Goal: Task Accomplishment & Management: Use online tool/utility

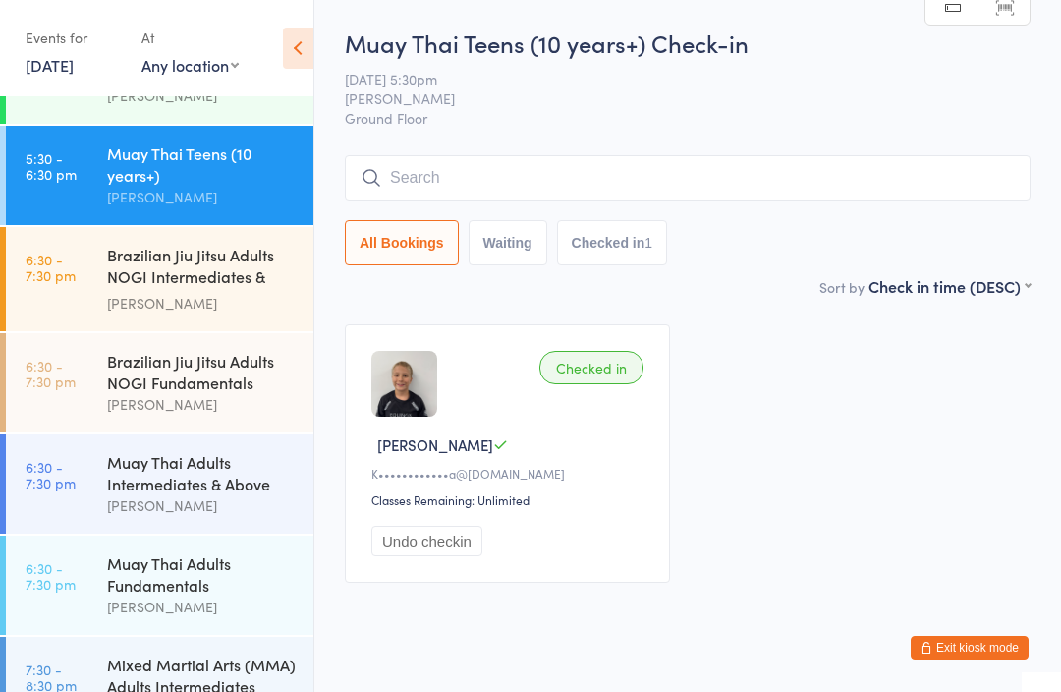
scroll to position [864, 0]
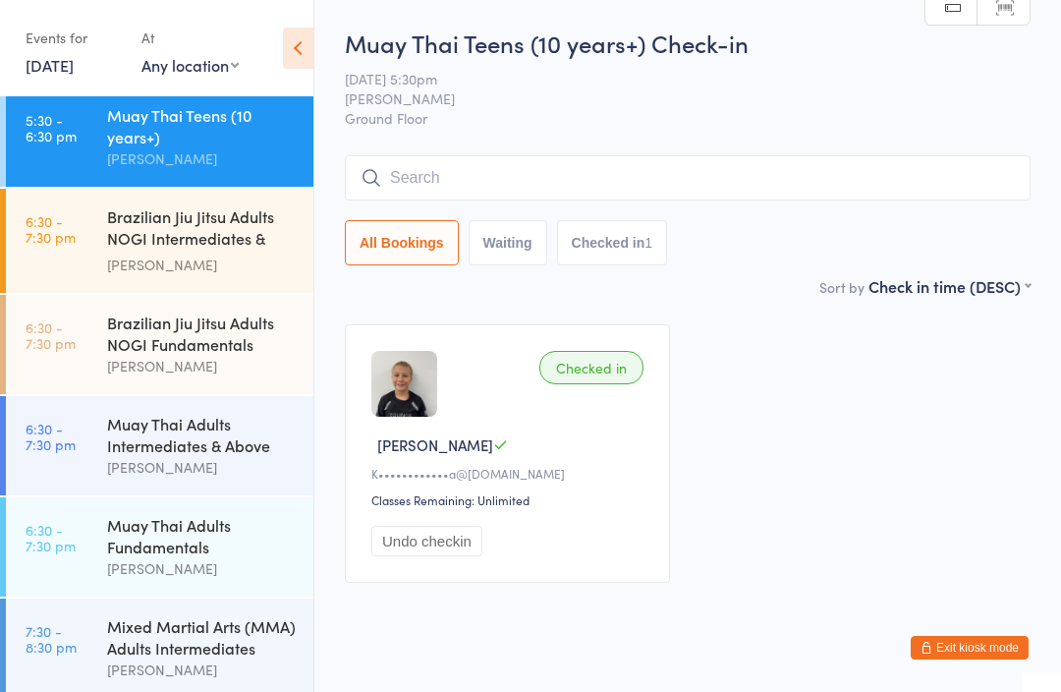
click at [174, 543] on div "Muay Thai Adults Fundamentals" at bounding box center [202, 535] width 190 height 43
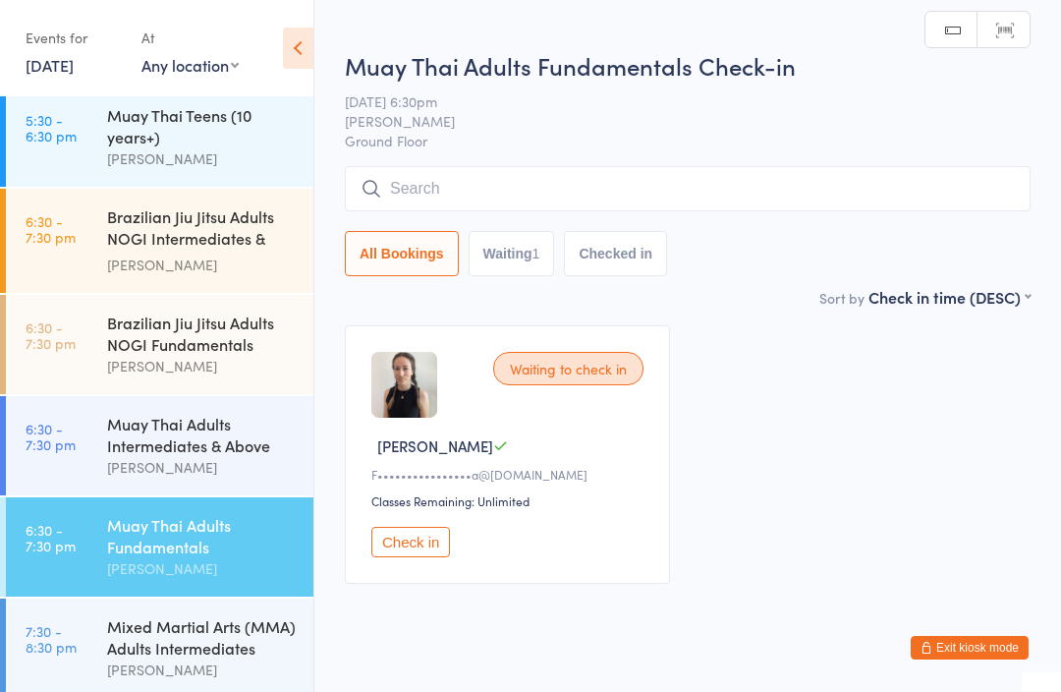
click at [691, 205] on input "search" at bounding box center [688, 188] width 686 height 45
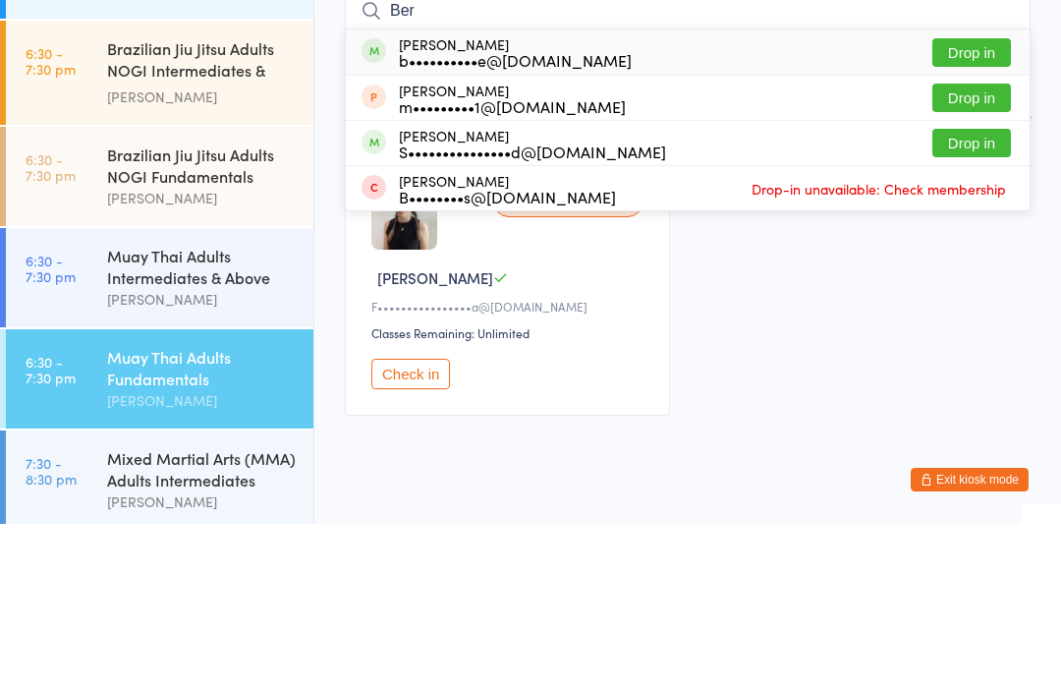
type input "Ber"
click at [974, 206] on button "Drop in" at bounding box center [972, 220] width 79 height 28
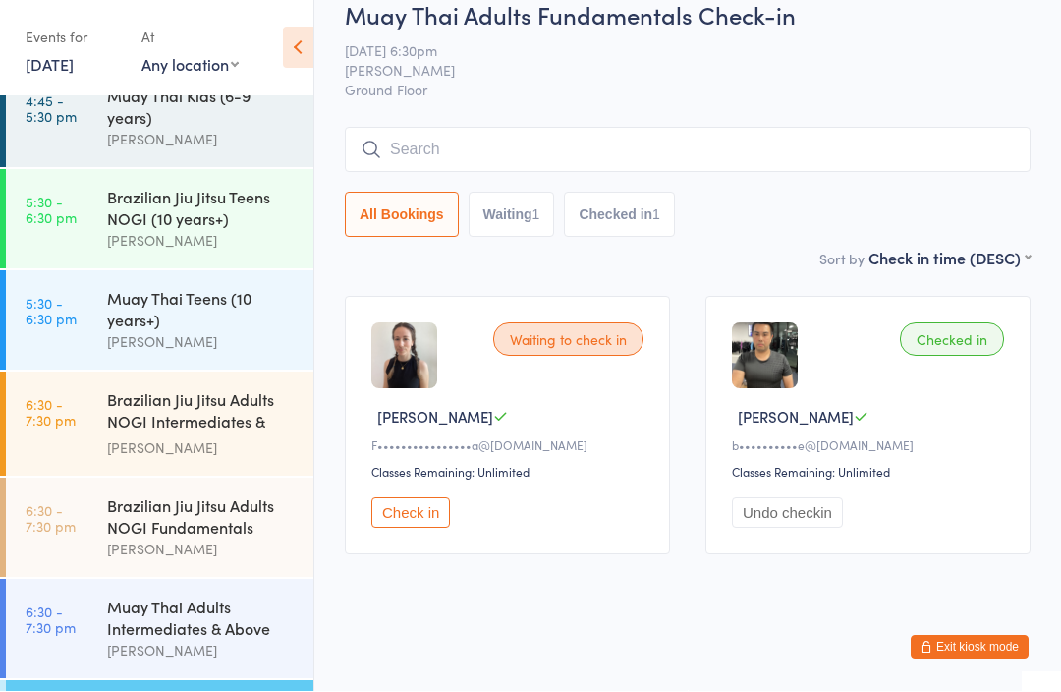
scroll to position [680, 0]
click at [237, 409] on div "Brazilian Jiu Jitsu Adults NOGI Intermediates & Ab..." at bounding box center [202, 413] width 190 height 48
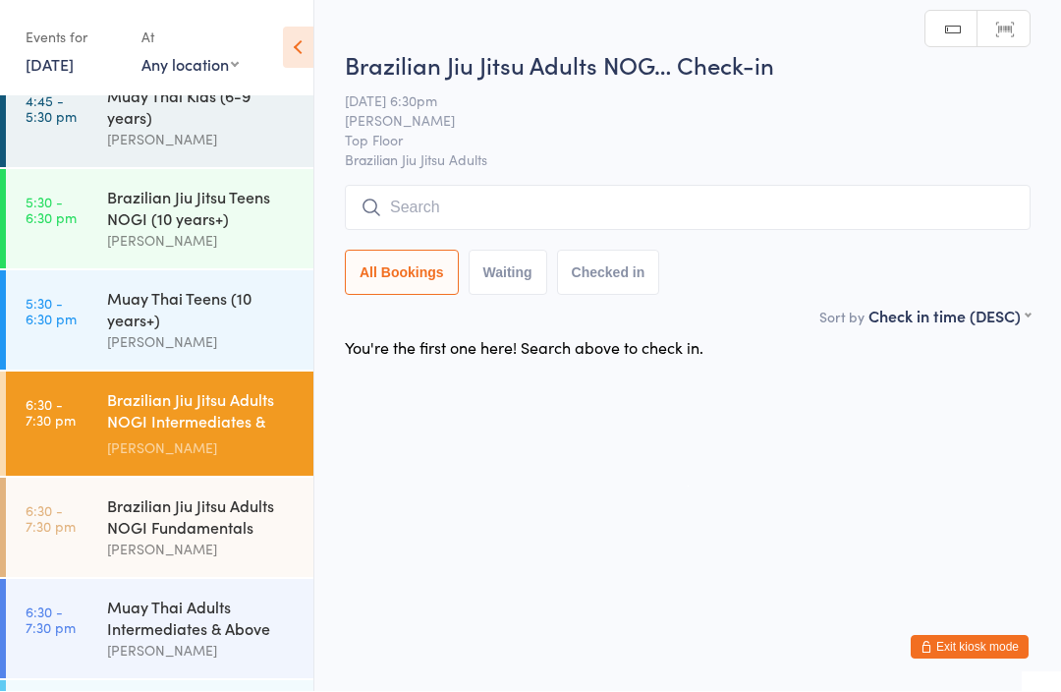
click at [555, 182] on div "Brazilian Jiu Jitsu Adults NOG… Check-in [DATE] 6:30pm [PERSON_NAME] Top Floor …" at bounding box center [688, 177] width 686 height 256
click at [516, 230] on input "search" at bounding box center [688, 208] width 686 height 45
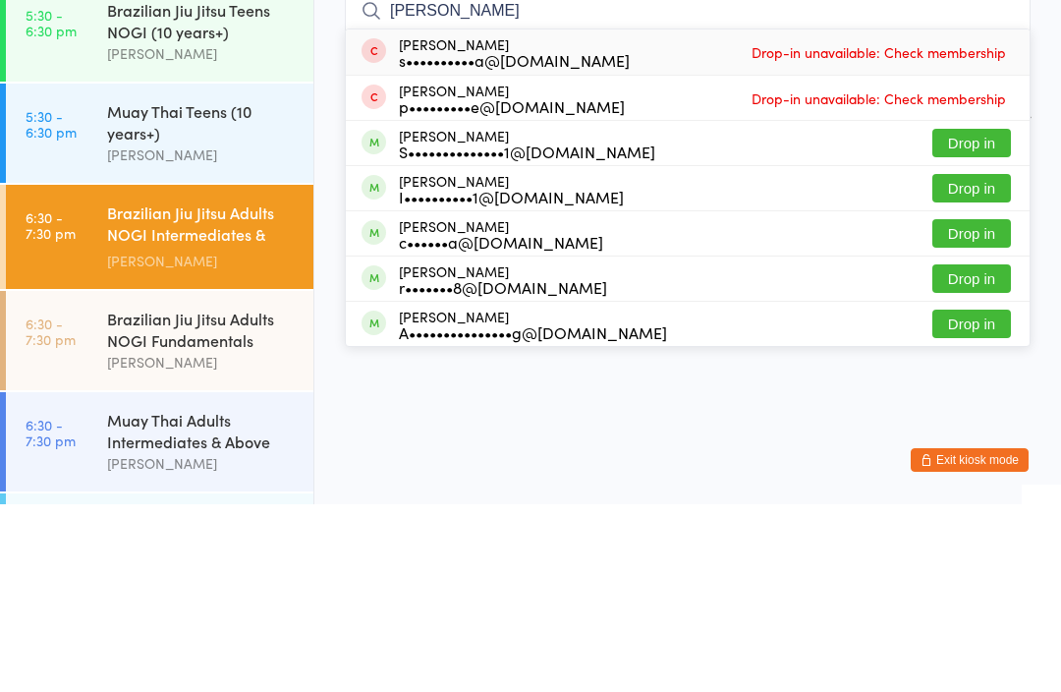
type input "[PERSON_NAME]"
click at [988, 316] on button "Drop in" at bounding box center [972, 330] width 79 height 28
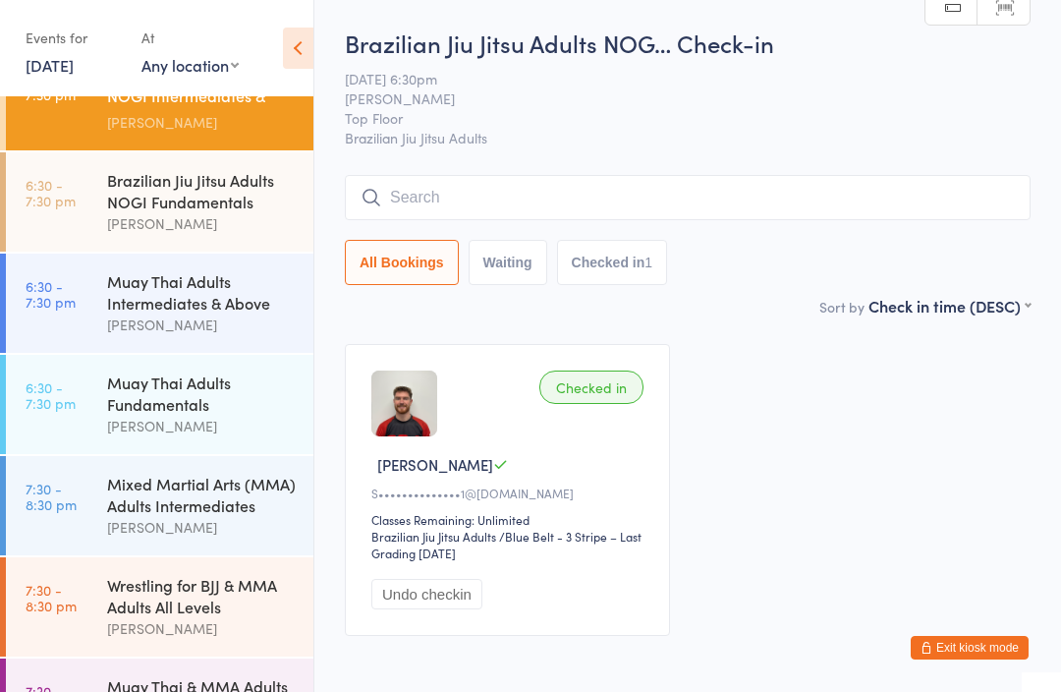
scroll to position [1007, 0]
click at [205, 211] on div "[PERSON_NAME]" at bounding box center [202, 222] width 190 height 23
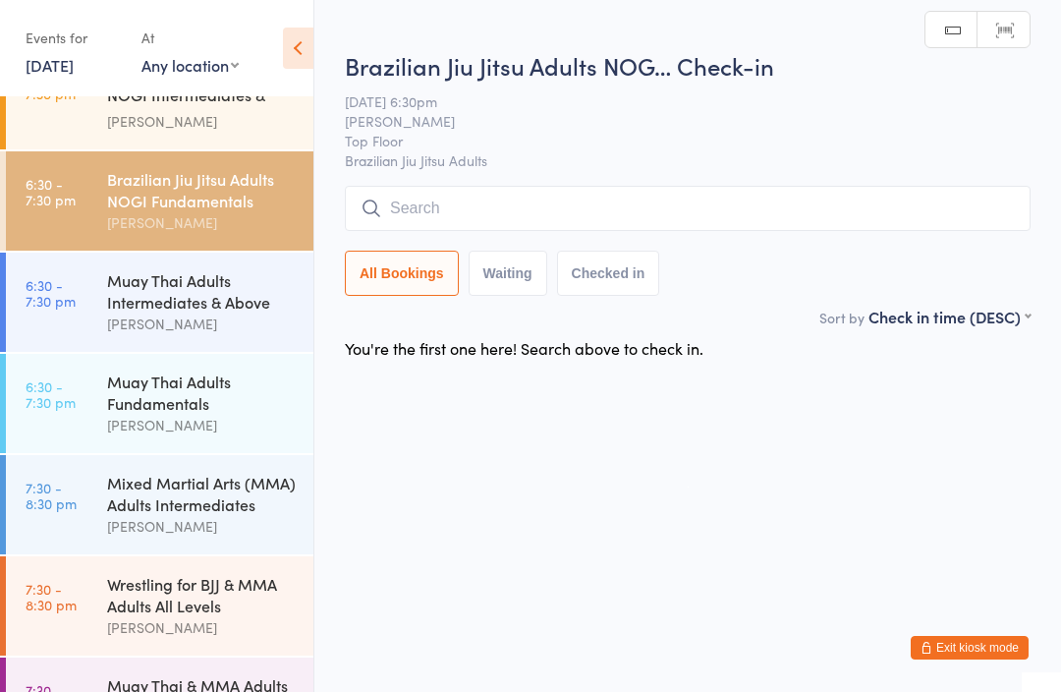
click at [414, 207] on input "search" at bounding box center [688, 208] width 686 height 45
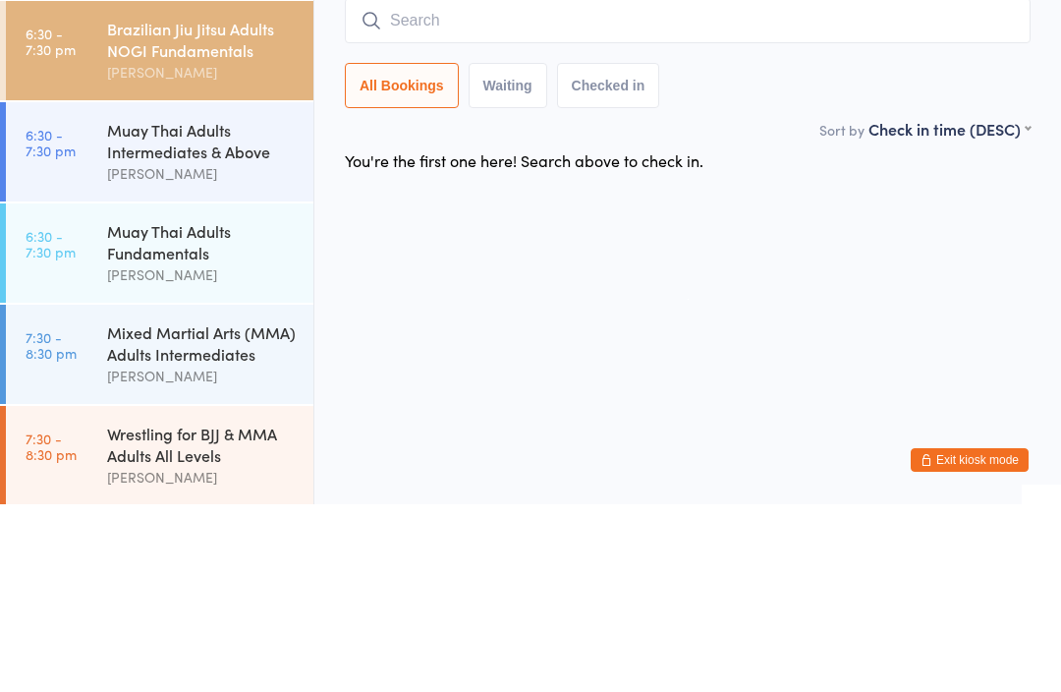
scroll to position [973, 0]
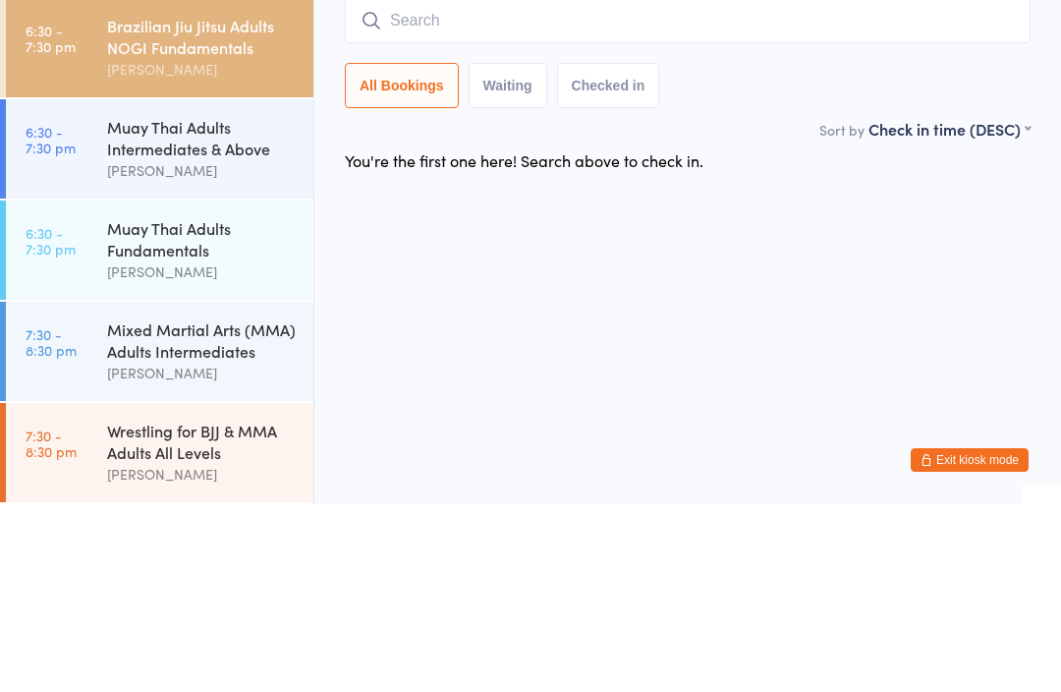
click at [197, 347] on div "[PERSON_NAME]" at bounding box center [202, 358] width 190 height 23
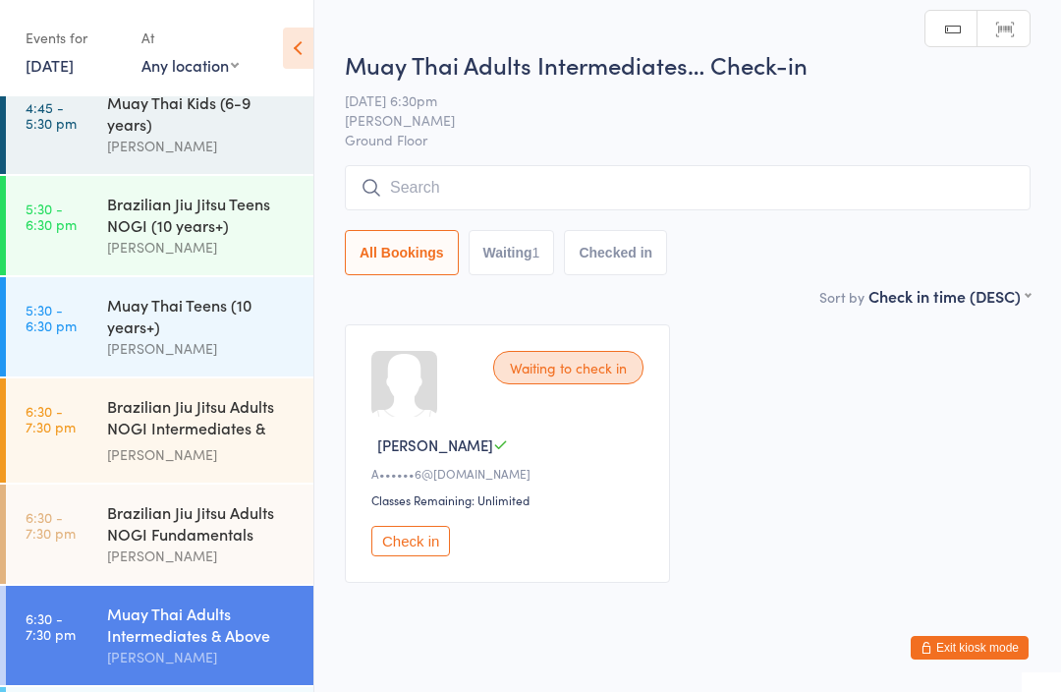
scroll to position [665, 0]
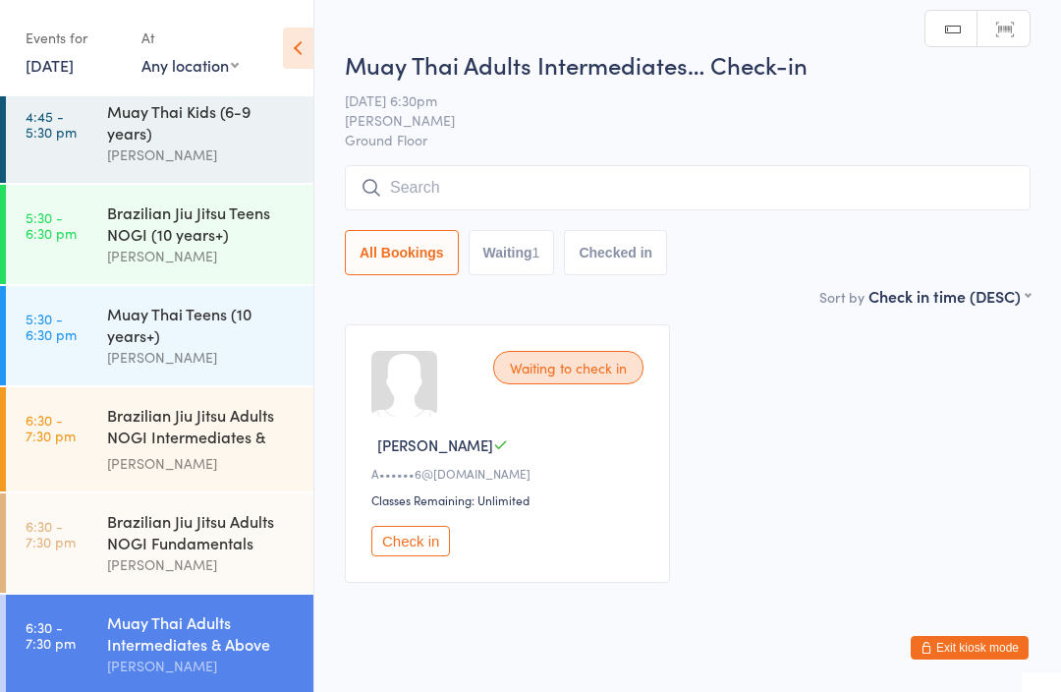
click at [191, 425] on div "Brazilian Jiu Jitsu Adults NOGI Intermediates & Ab..." at bounding box center [202, 428] width 190 height 48
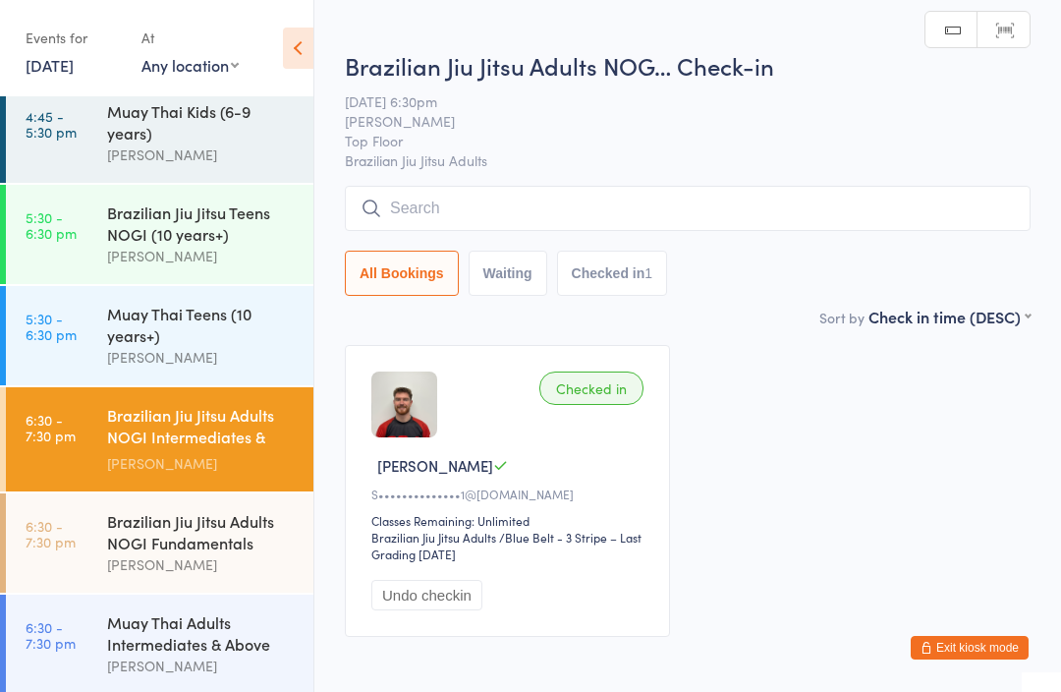
click at [415, 173] on div "Brazilian Jiu Jitsu Adults NOG… Check-in [DATE] 6:30pm [PERSON_NAME] Top Floor …" at bounding box center [688, 177] width 686 height 256
click at [416, 230] on input "search" at bounding box center [688, 208] width 686 height 45
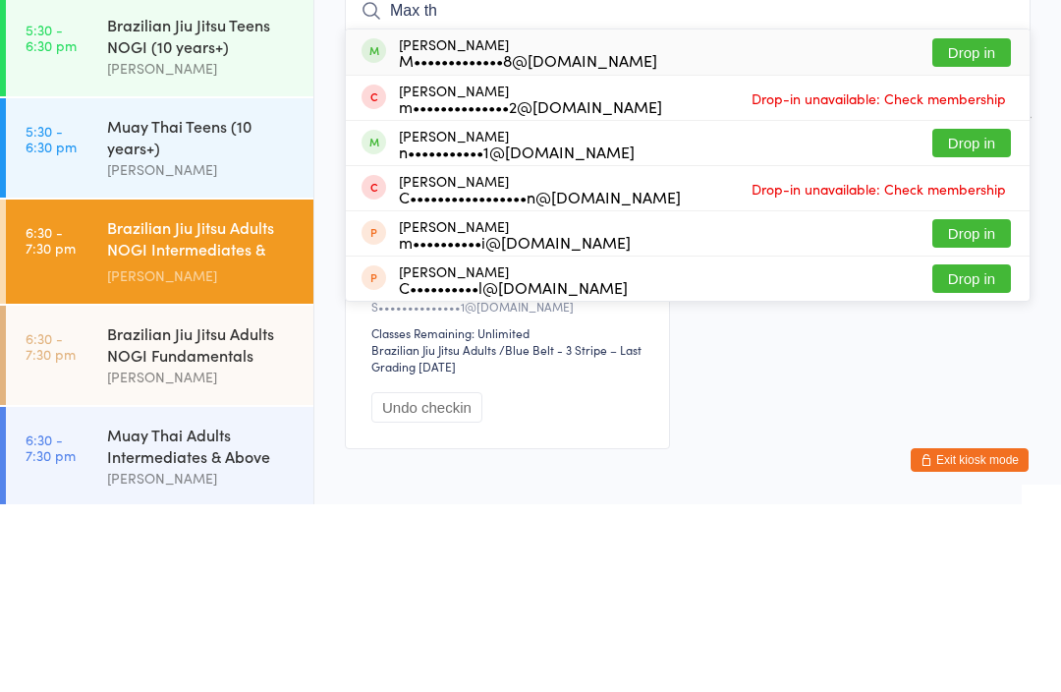
type input "Max th"
click at [970, 226] on button "Drop in" at bounding box center [972, 240] width 79 height 28
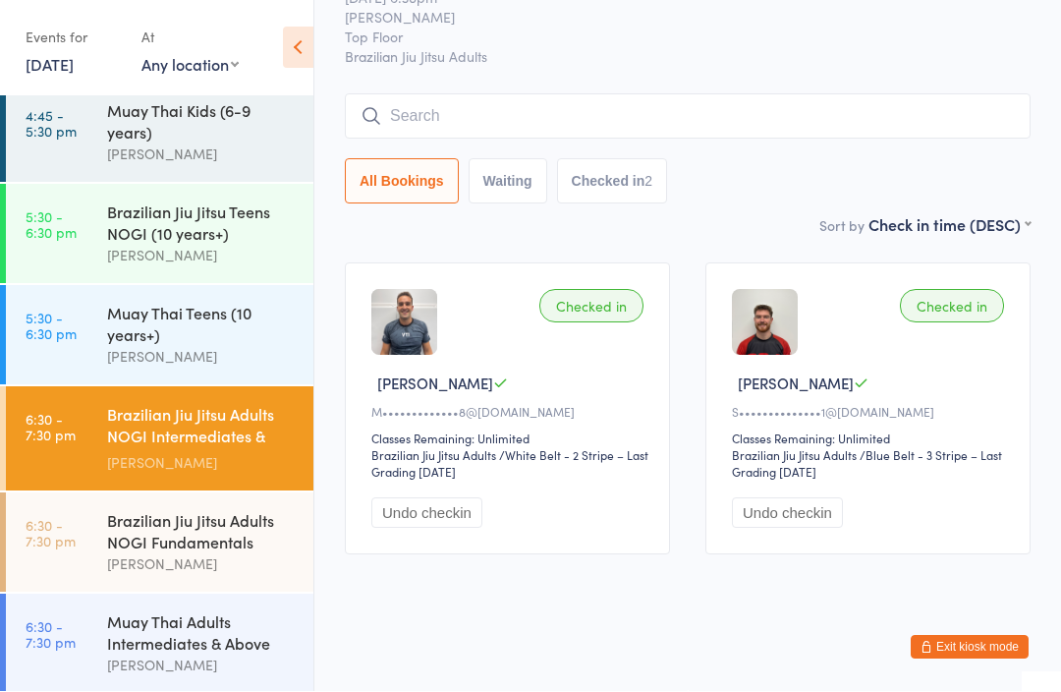
click at [850, 94] on input "search" at bounding box center [688, 116] width 686 height 45
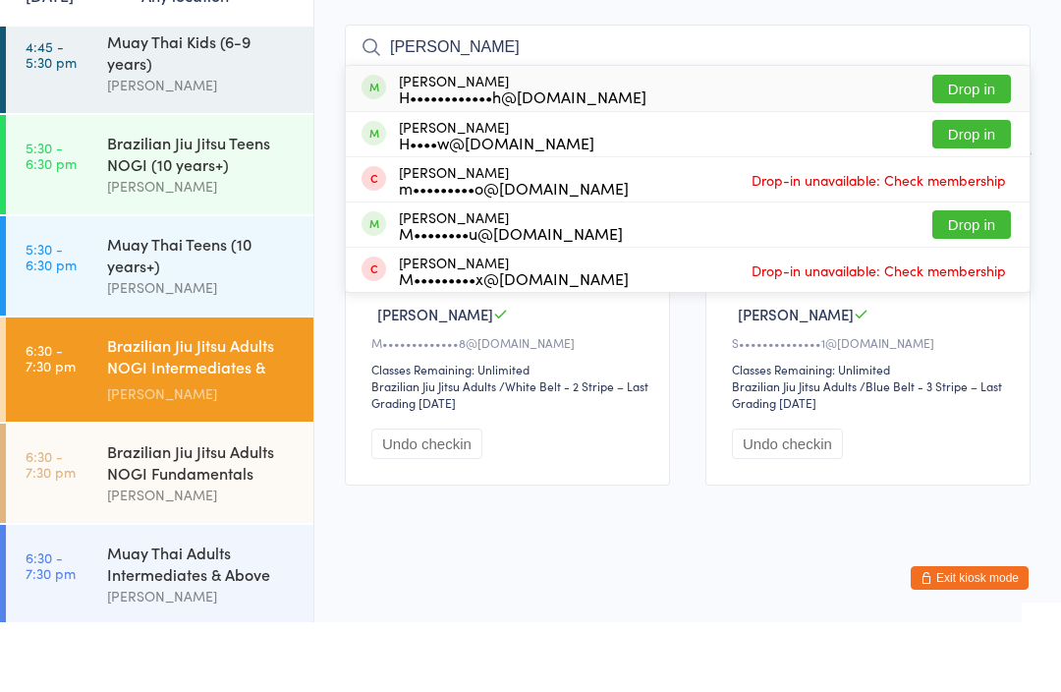
type input "[PERSON_NAME]"
click at [974, 190] on button "Drop in" at bounding box center [972, 204] width 79 height 28
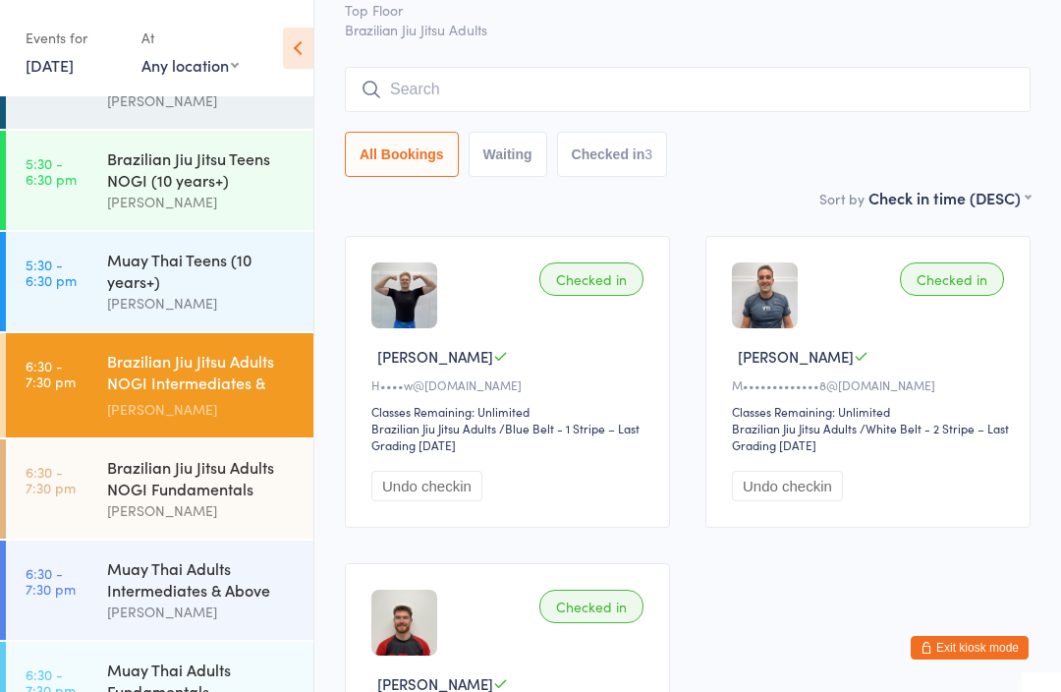
scroll to position [715, 0]
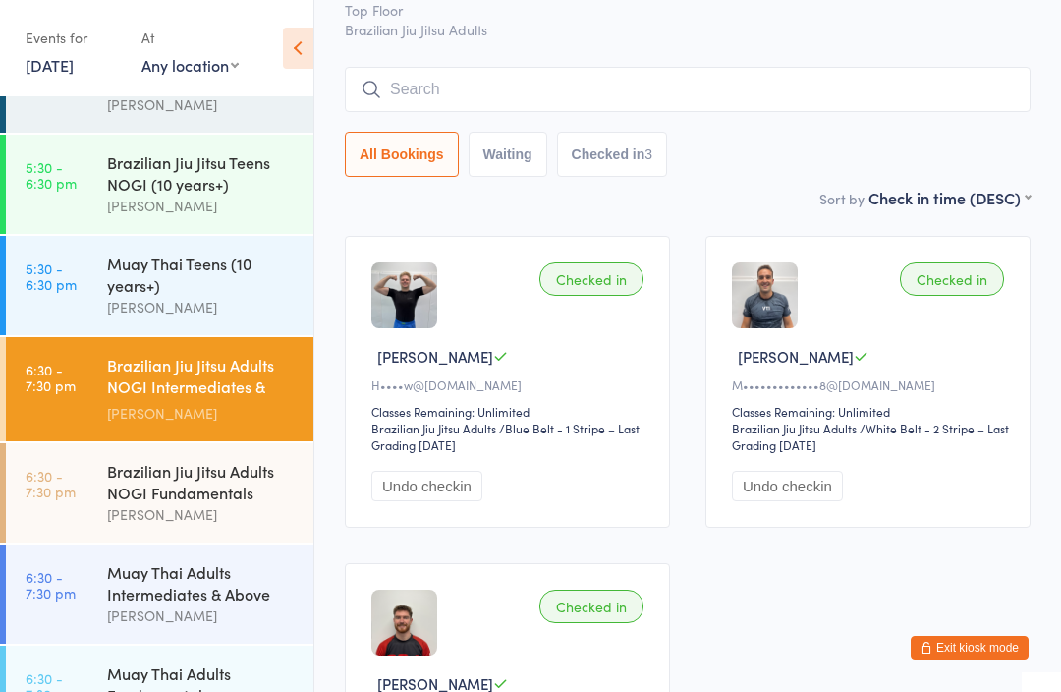
click at [169, 160] on div "Brazilian Jiu Jitsu Teens NOGI (10 years+)" at bounding box center [202, 172] width 190 height 43
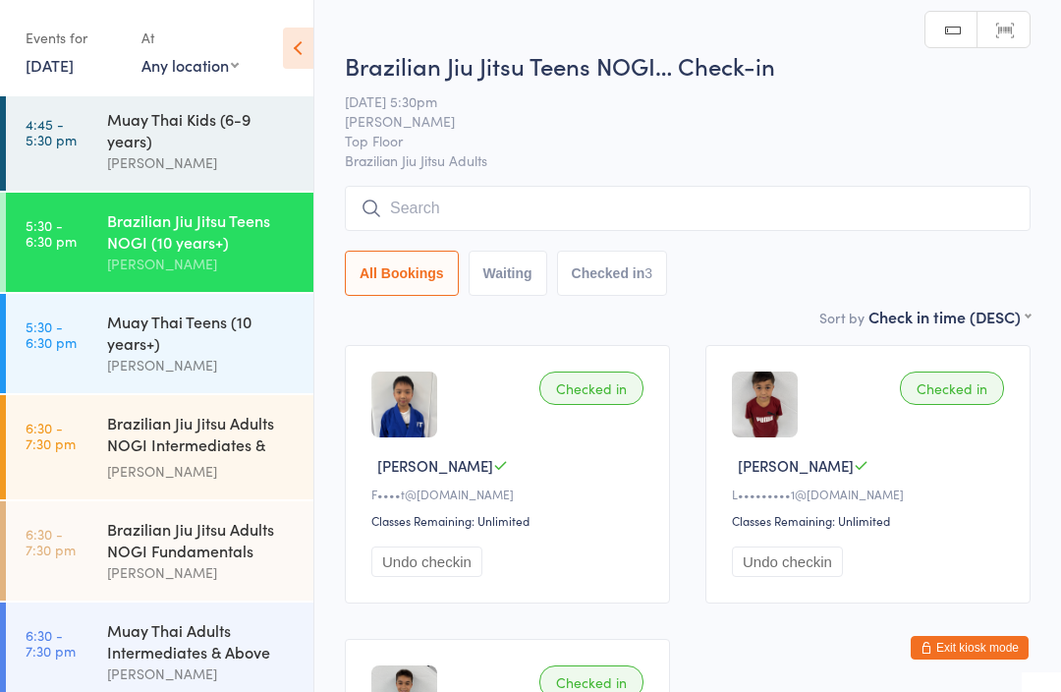
click at [499, 189] on input "search" at bounding box center [688, 208] width 686 height 45
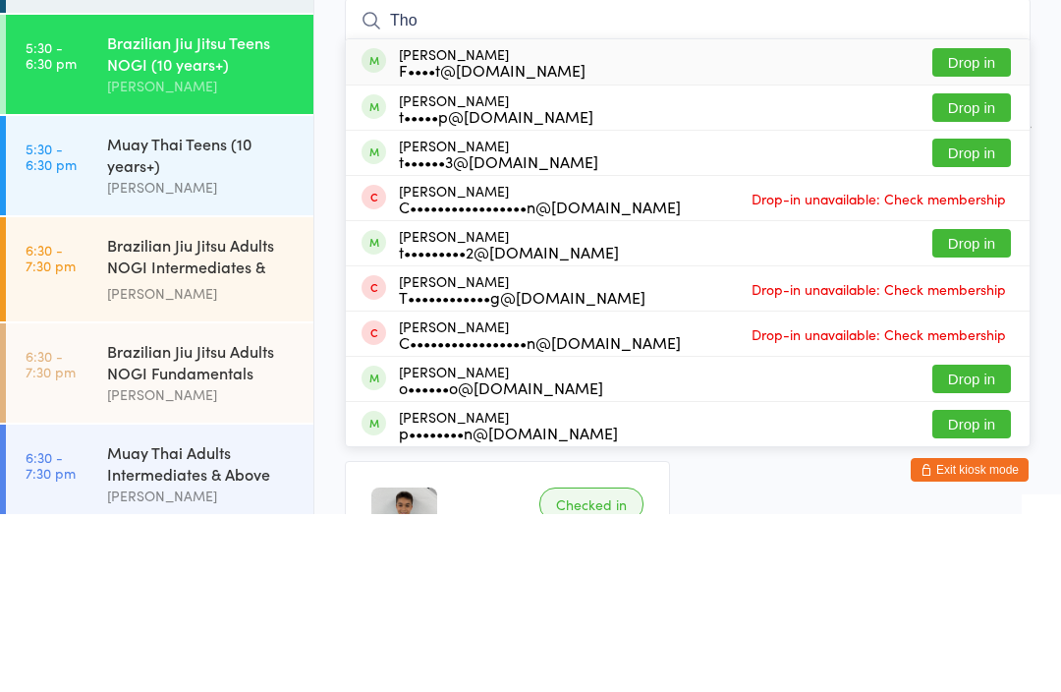
type input "Tho"
click at [998, 226] on button "Drop in" at bounding box center [972, 240] width 79 height 28
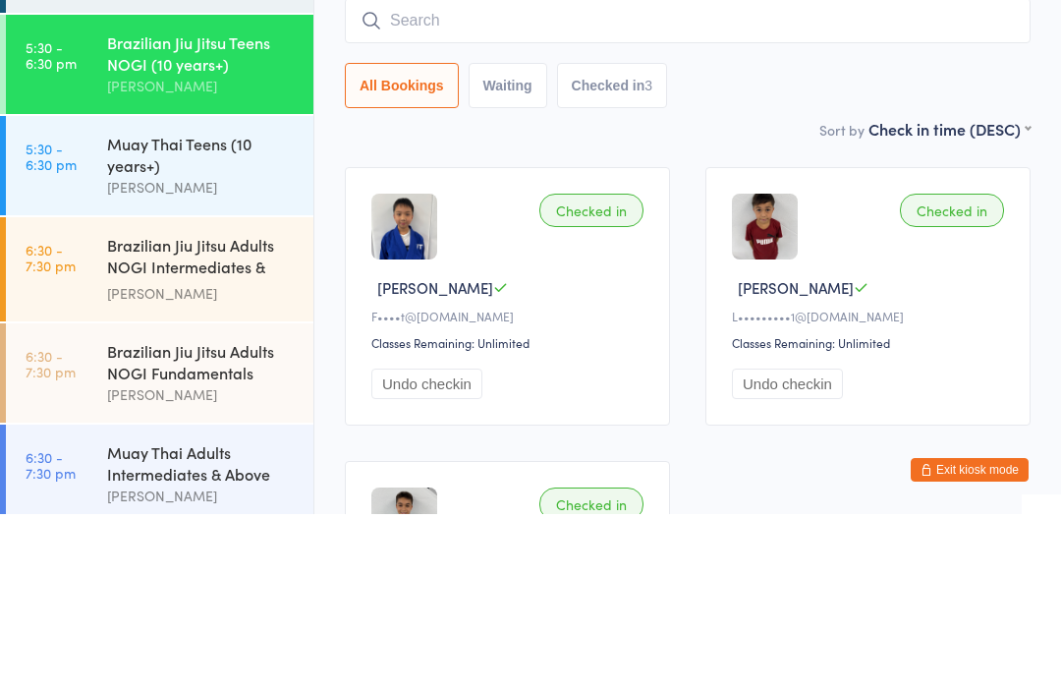
scroll to position [178, 0]
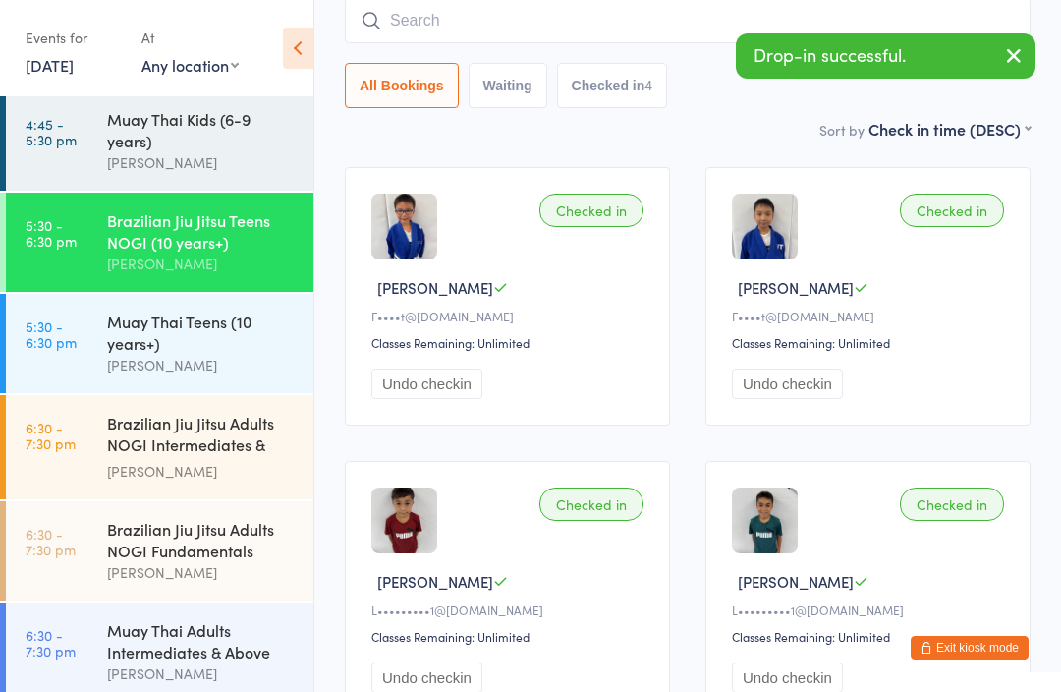
click at [211, 128] on div "Muay Thai Kids (6-9 years)" at bounding box center [202, 129] width 190 height 43
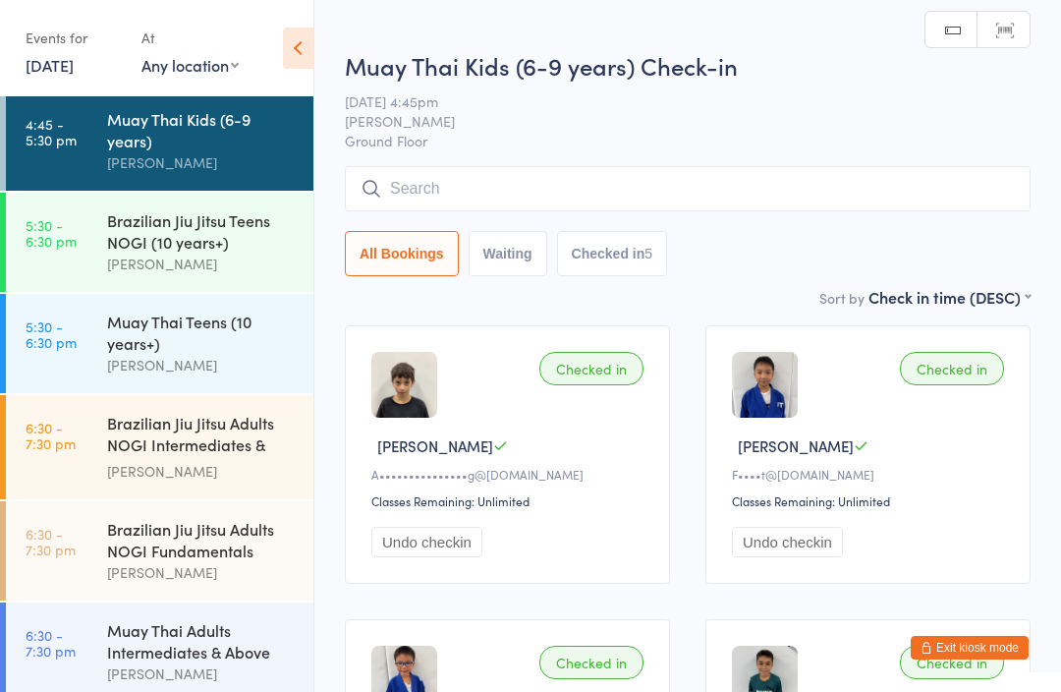
click at [136, 325] on div "Muay Thai Teens (10 years+)" at bounding box center [202, 332] width 190 height 43
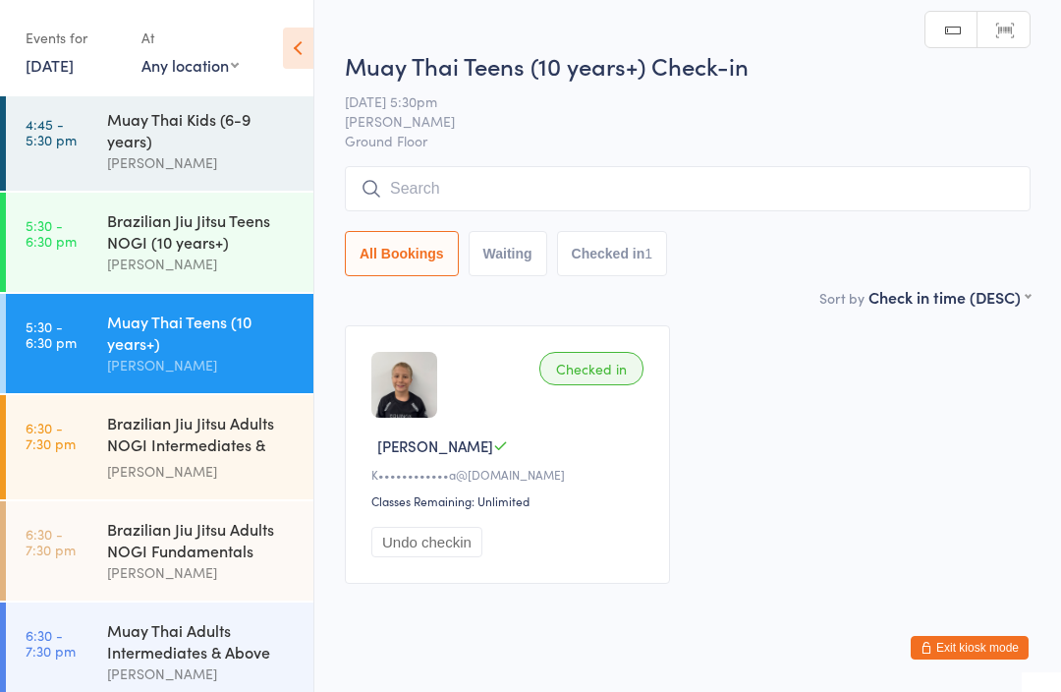
click at [245, 210] on div "Brazilian Jiu Jitsu Teens NOGI (10 years+)" at bounding box center [202, 230] width 190 height 43
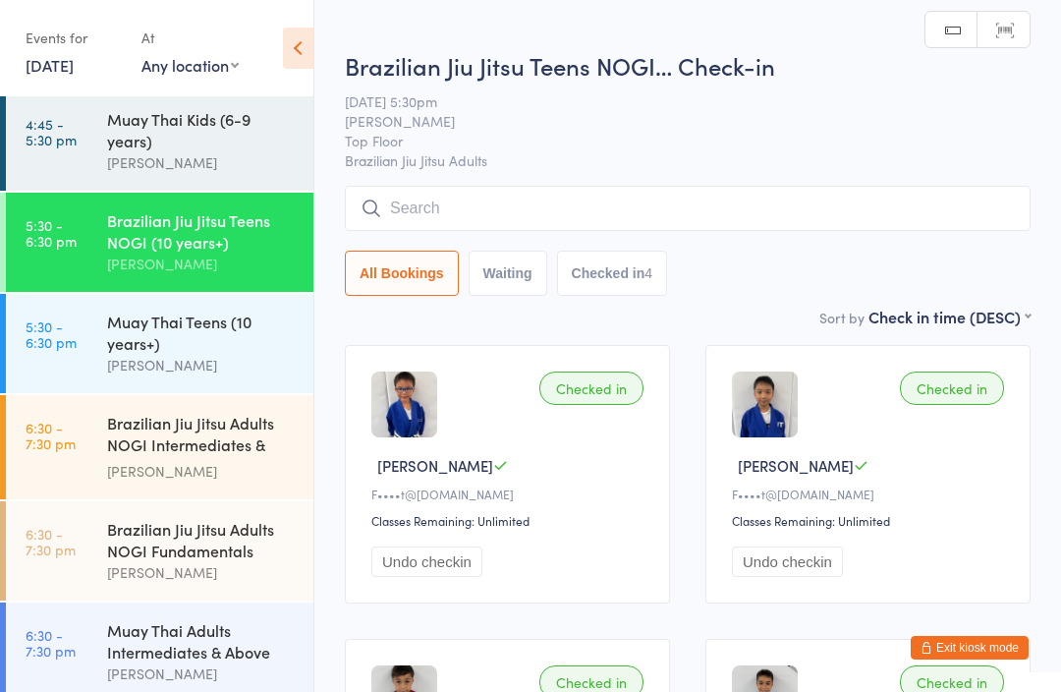
click at [728, 208] on input "search" at bounding box center [688, 208] width 686 height 45
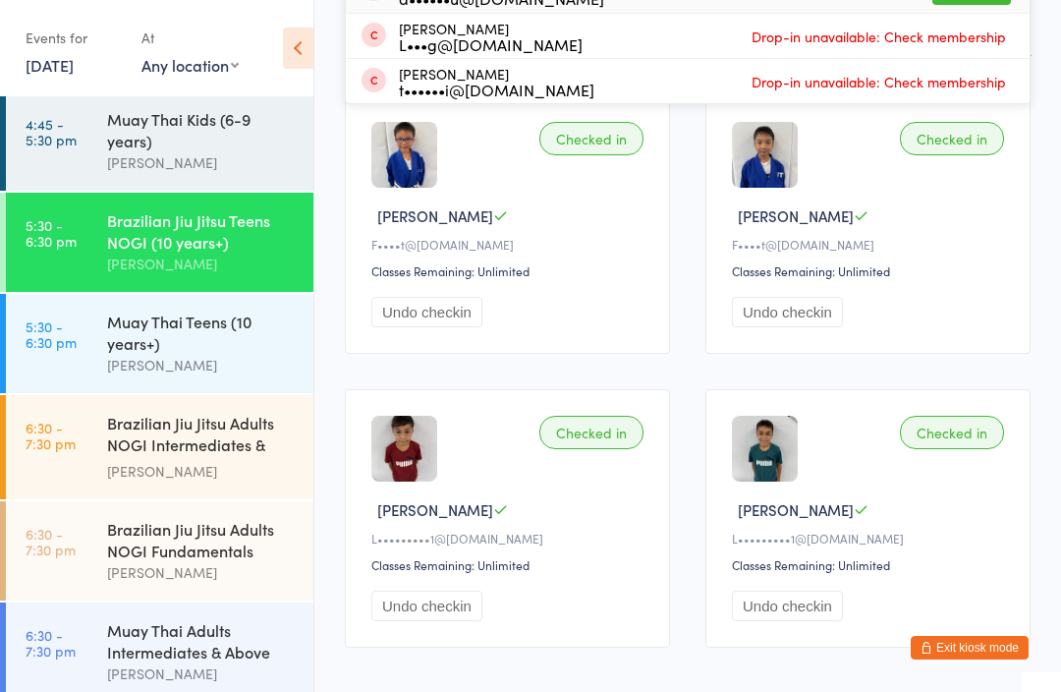
scroll to position [171, 0]
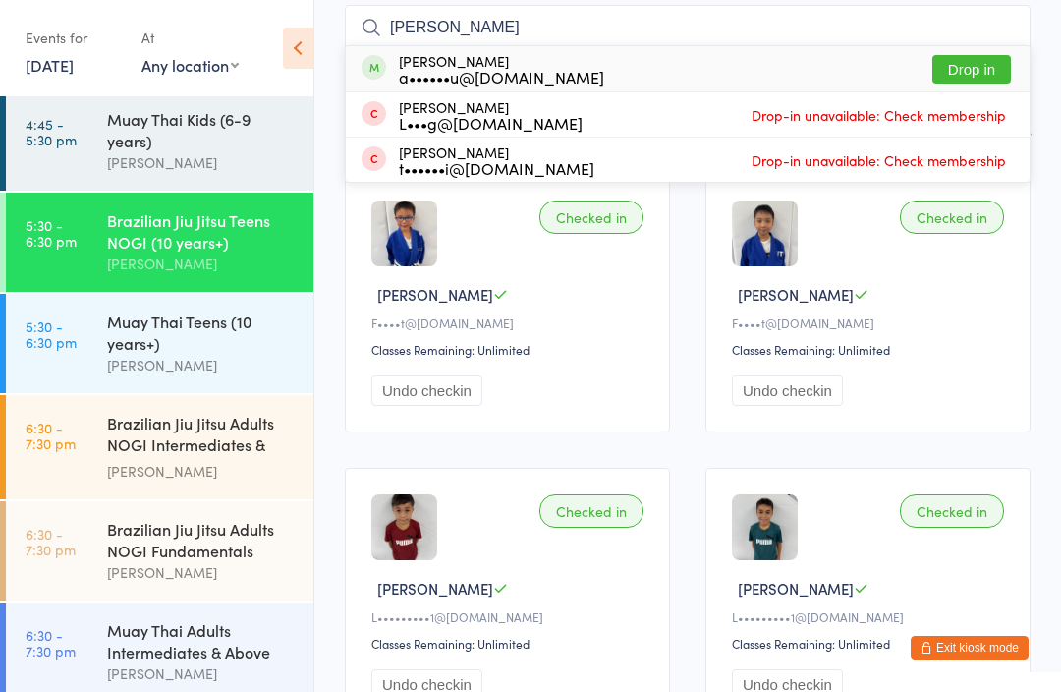
type input "[PERSON_NAME]"
click at [975, 58] on button "Drop in" at bounding box center [972, 69] width 79 height 28
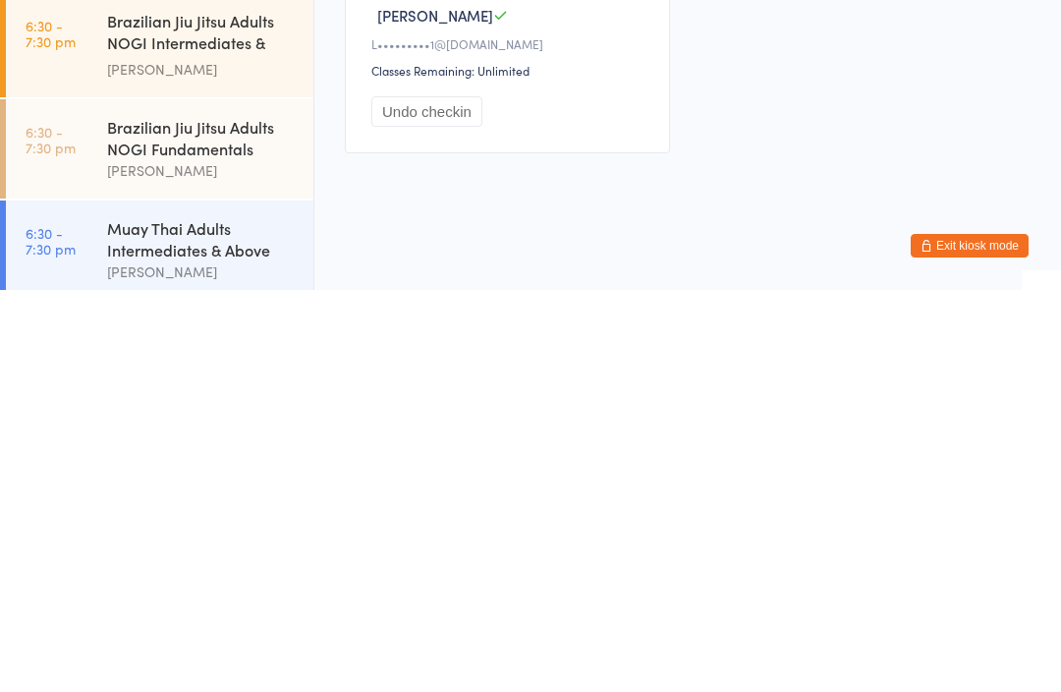
scroll to position [673, 0]
click at [835, 153] on div "Checked in [PERSON_NAME] N a••••••u@[DOMAIN_NAME] Classes Remaining: Unlimited …" at bounding box center [687, 131] width 721 height 881
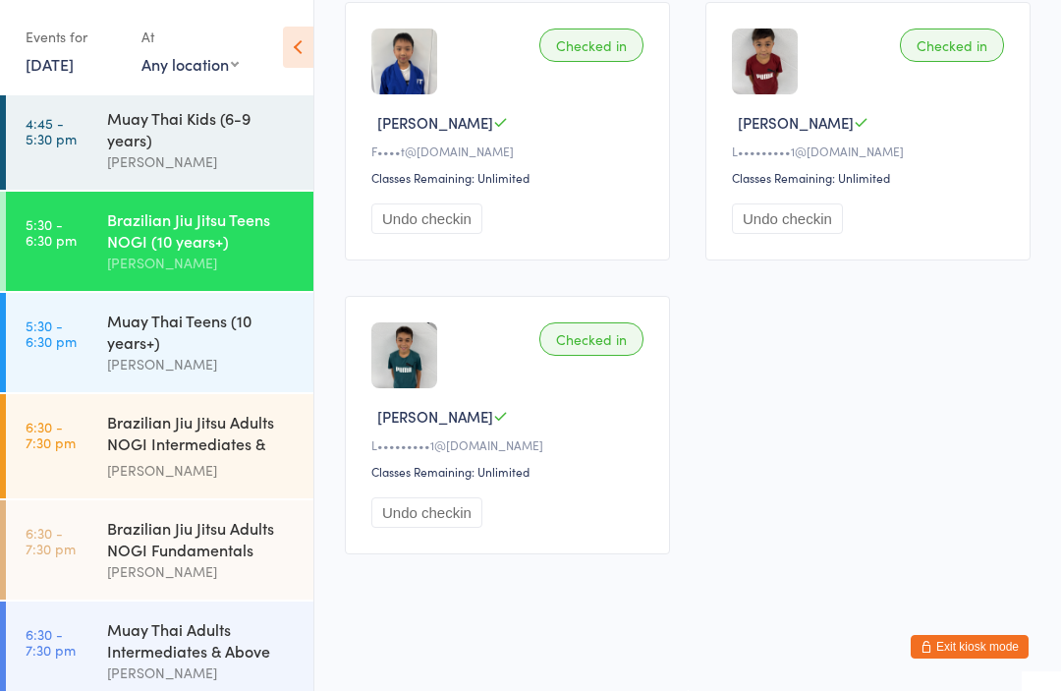
click at [439, 477] on div "Checked in [PERSON_NAME]•••••••••1@[DOMAIN_NAME] Classes Remaining: Unlimited U…" at bounding box center [507, 426] width 325 height 258
click at [429, 498] on button "Undo checkin" at bounding box center [426, 513] width 111 height 30
click at [150, 338] on div "Muay Thai Teens (10 years+)" at bounding box center [202, 332] width 190 height 43
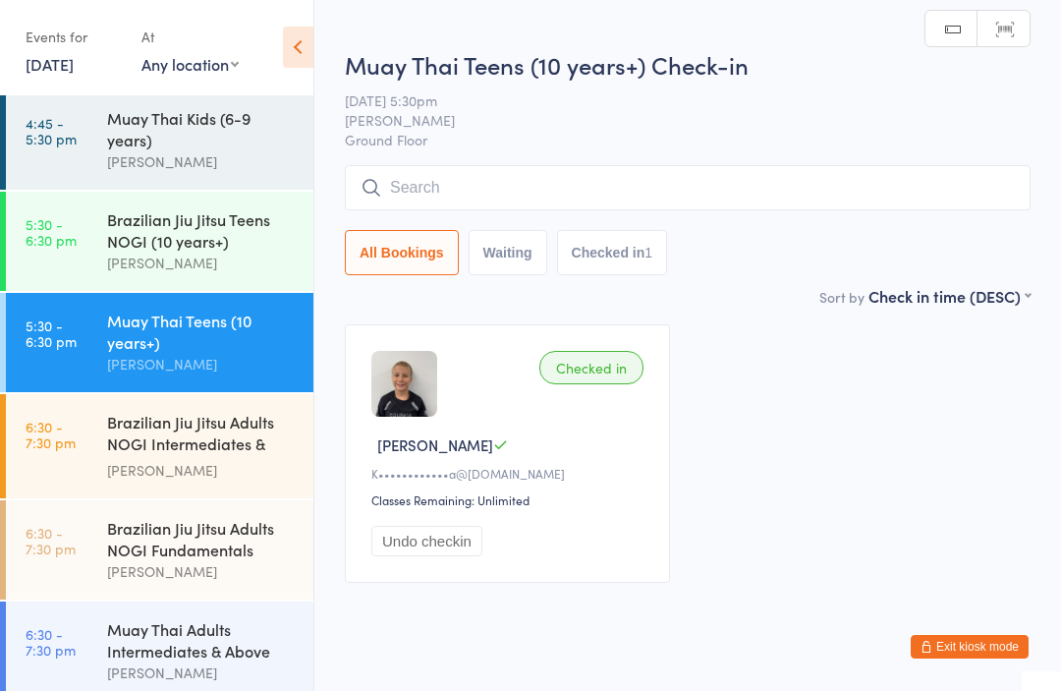
scroll to position [1, 0]
click at [635, 188] on input "search" at bounding box center [688, 187] width 686 height 45
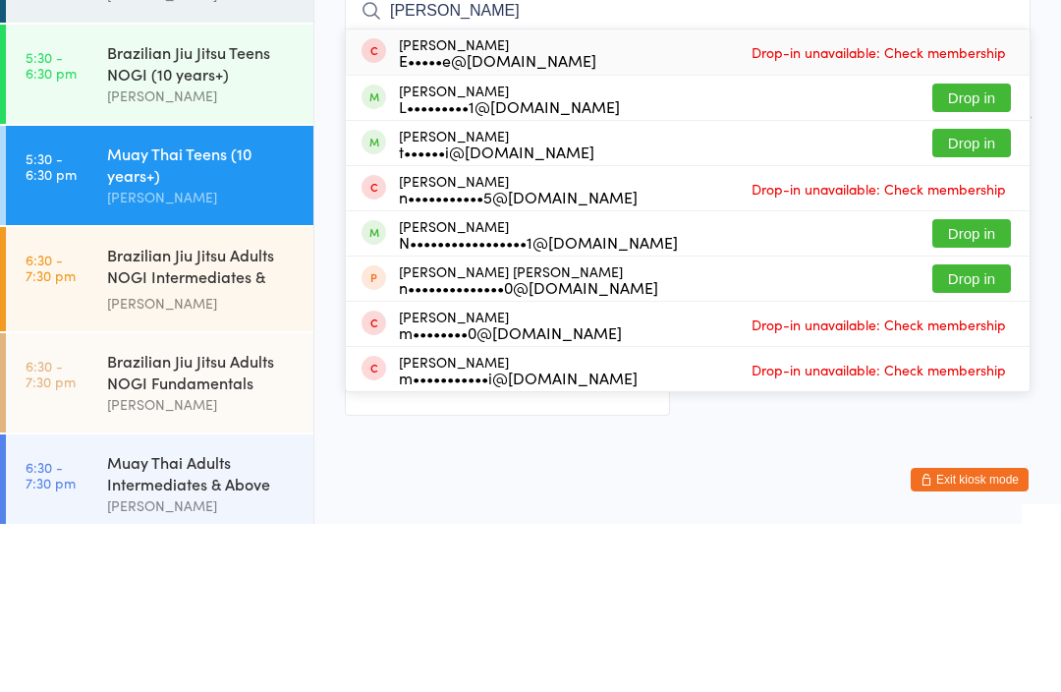
type input "[PERSON_NAME]"
click at [973, 252] on button "Drop in" at bounding box center [972, 266] width 79 height 28
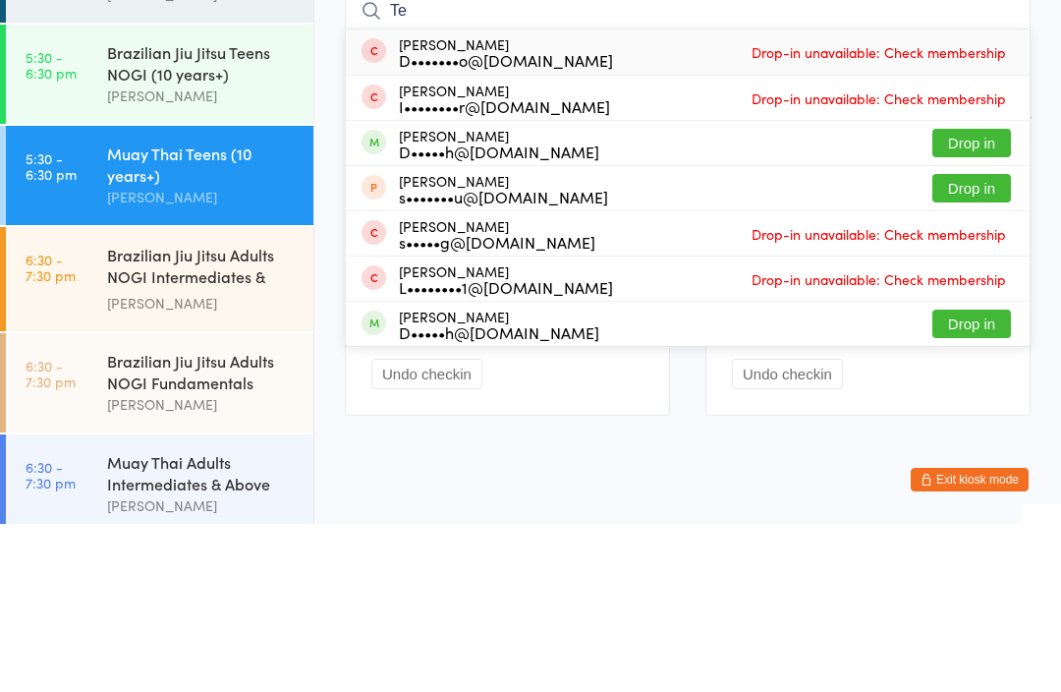
type input "T"
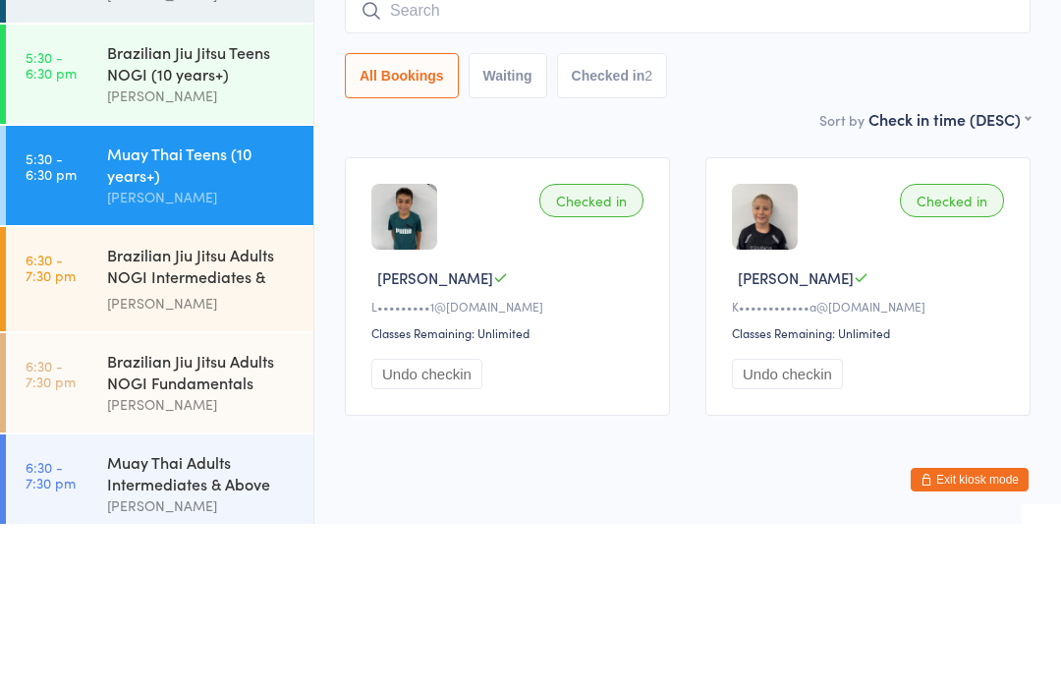
scroll to position [53, 0]
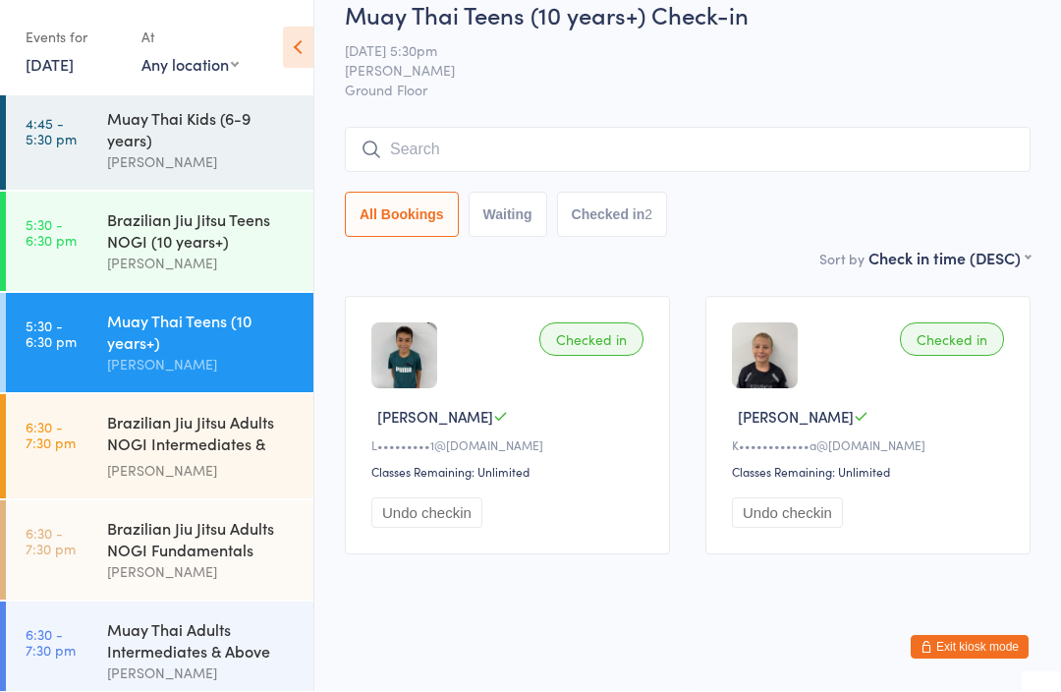
click at [196, 655] on div "Muay Thai Adults Intermediates & Above" at bounding box center [202, 640] width 190 height 43
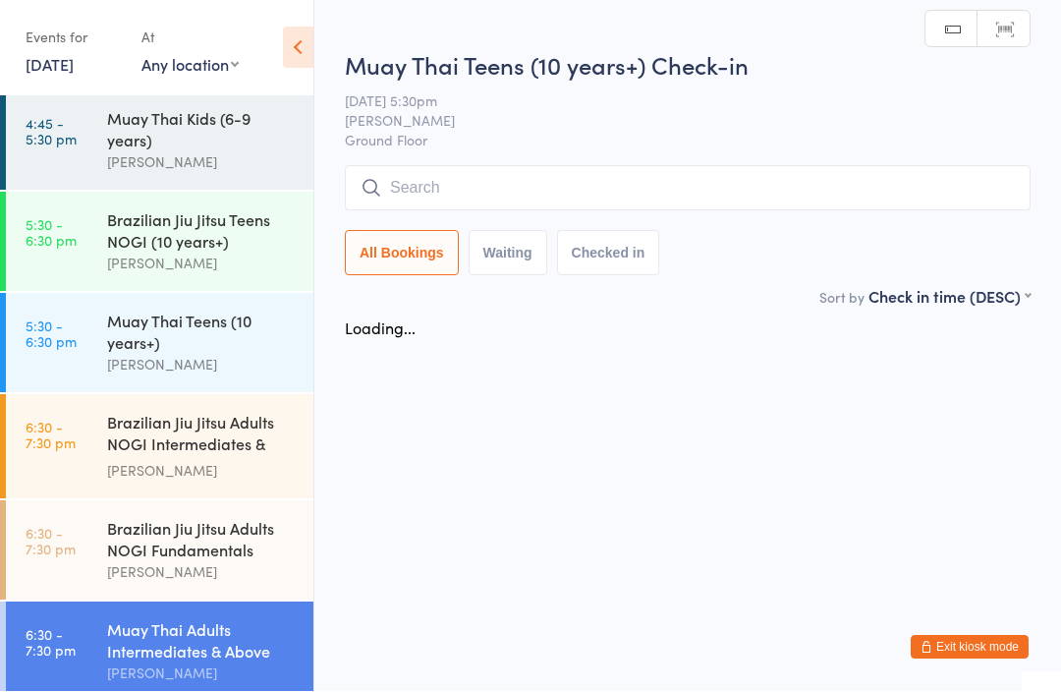
scroll to position [1, 0]
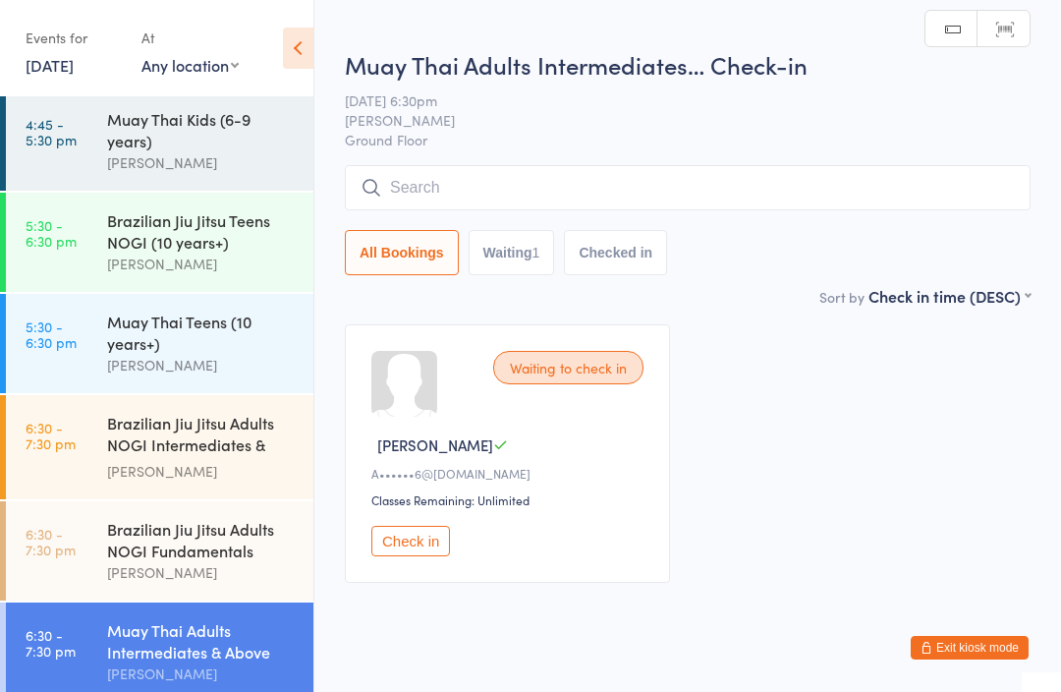
click at [703, 185] on input "search" at bounding box center [688, 187] width 686 height 45
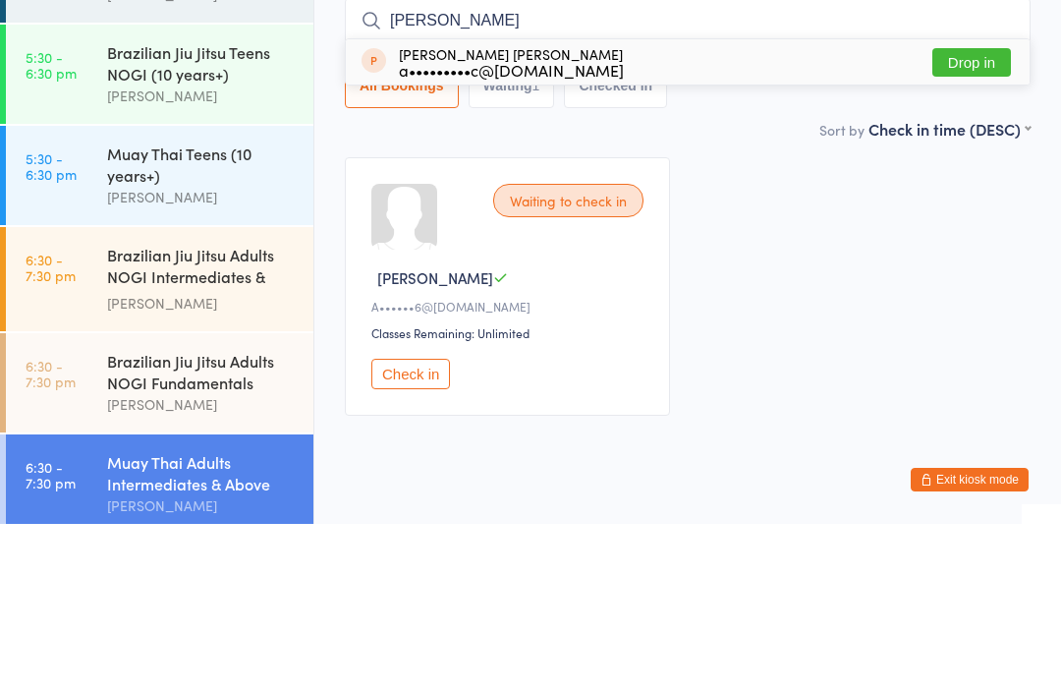
type input "[PERSON_NAME]"
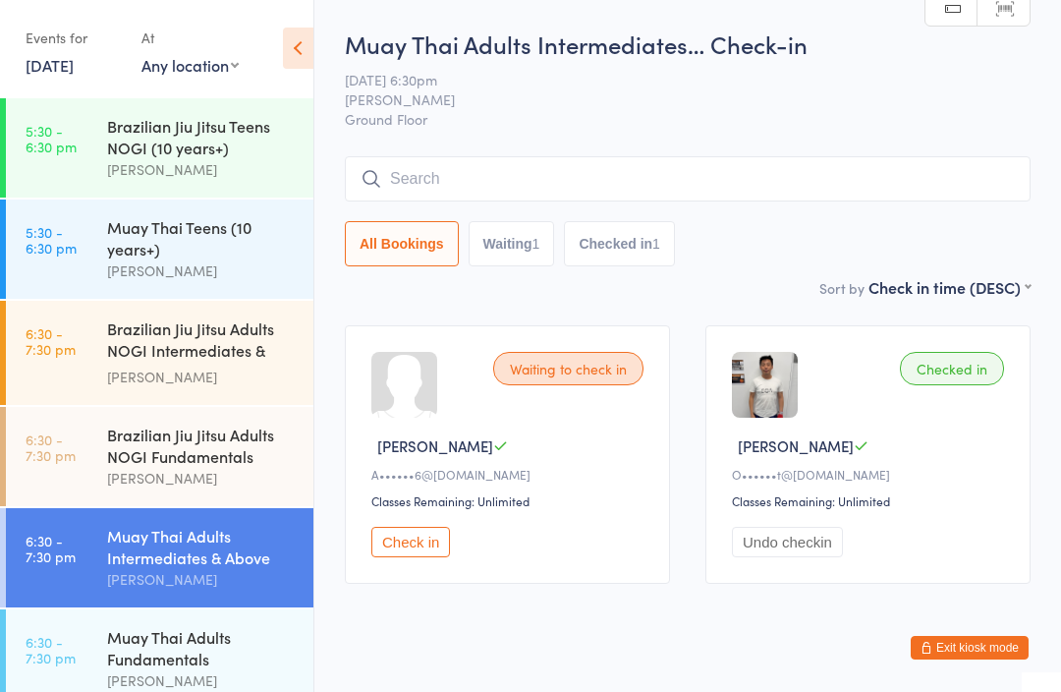
click at [244, 341] on div "Brazilian Jiu Jitsu Adults NOGI Intermediates & Ab..." at bounding box center [202, 341] width 190 height 48
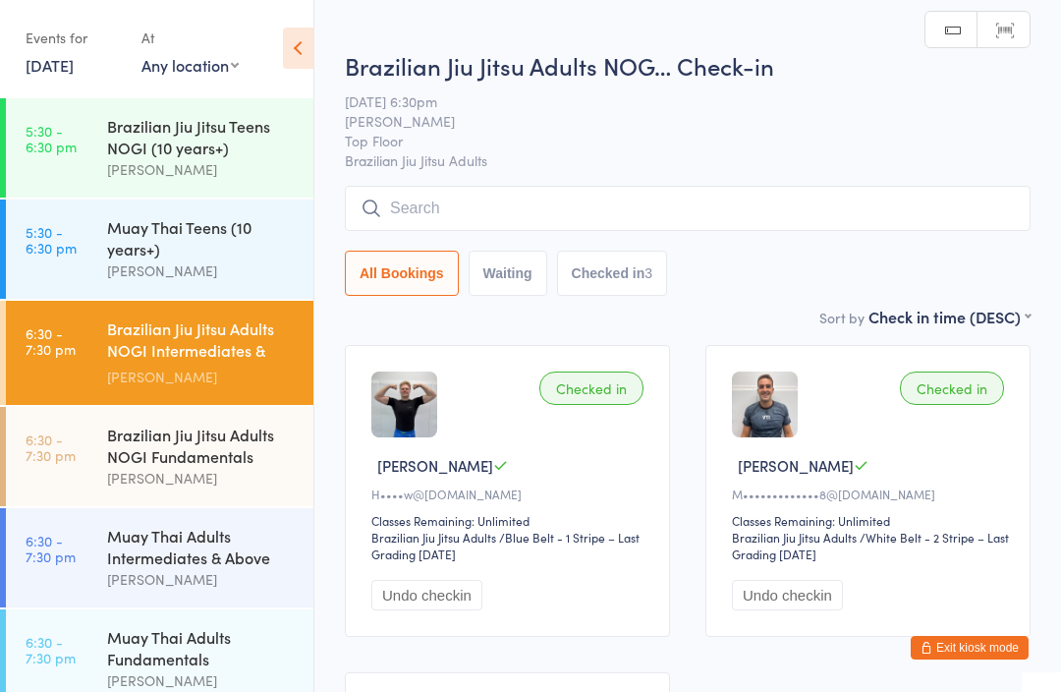
click at [552, 170] on span "Brazilian Jiu Jitsu Adults" at bounding box center [688, 160] width 686 height 20
click at [636, 196] on input "search" at bounding box center [688, 208] width 686 height 45
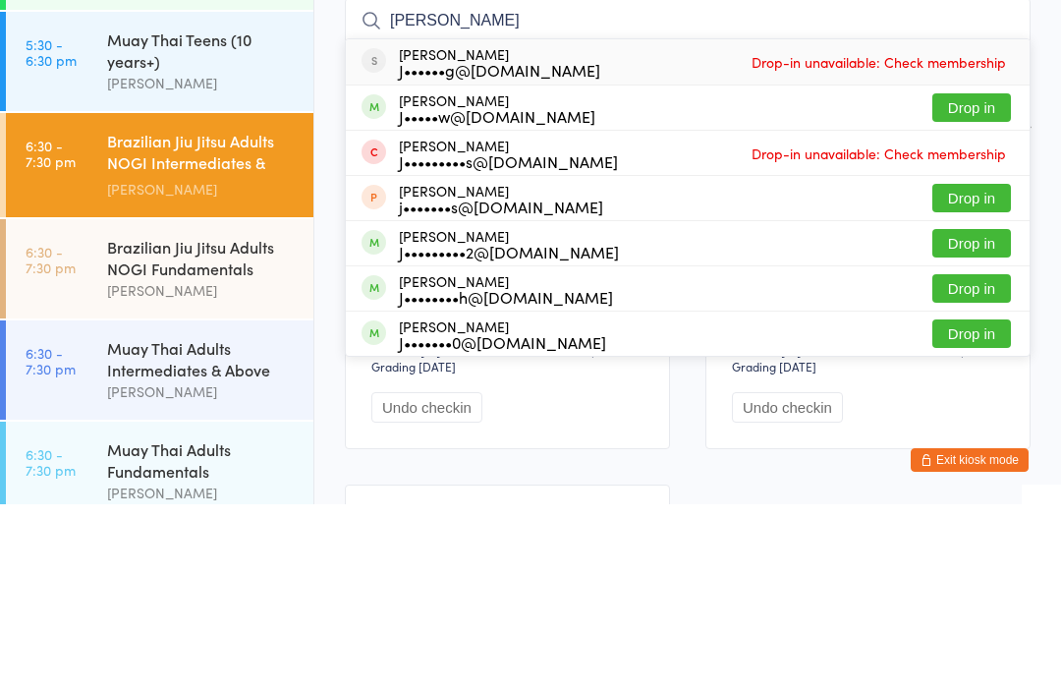
type input "[PERSON_NAME]"
click at [490, 296] on div "J•••••w@[DOMAIN_NAME]" at bounding box center [497, 304] width 197 height 16
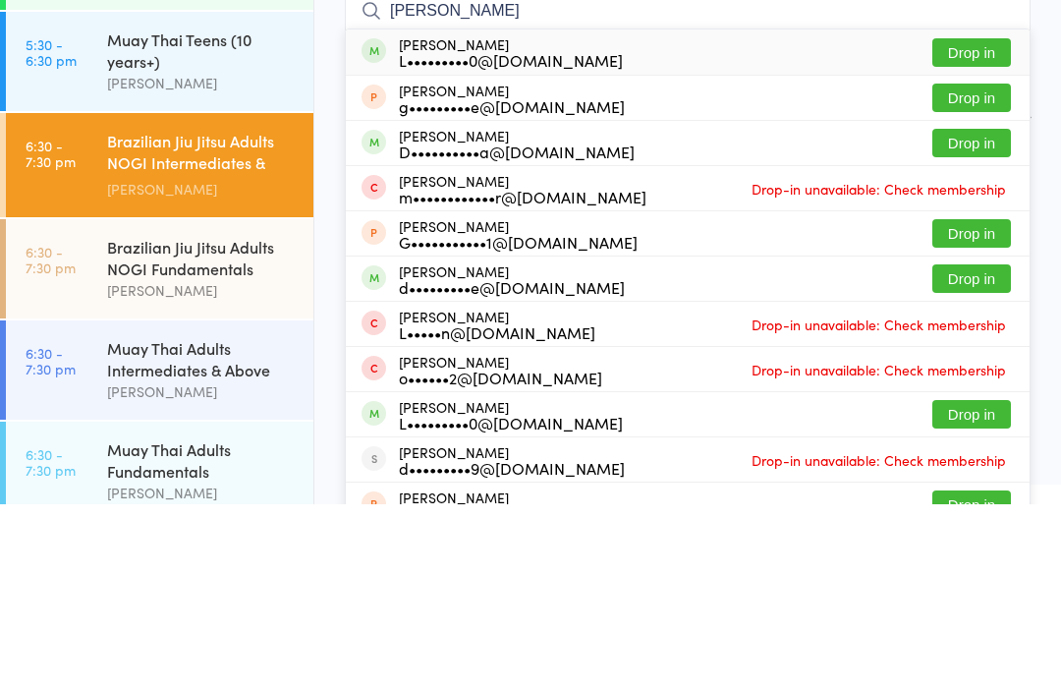
type input "[PERSON_NAME]"
click at [987, 226] on button "Drop in" at bounding box center [972, 240] width 79 height 28
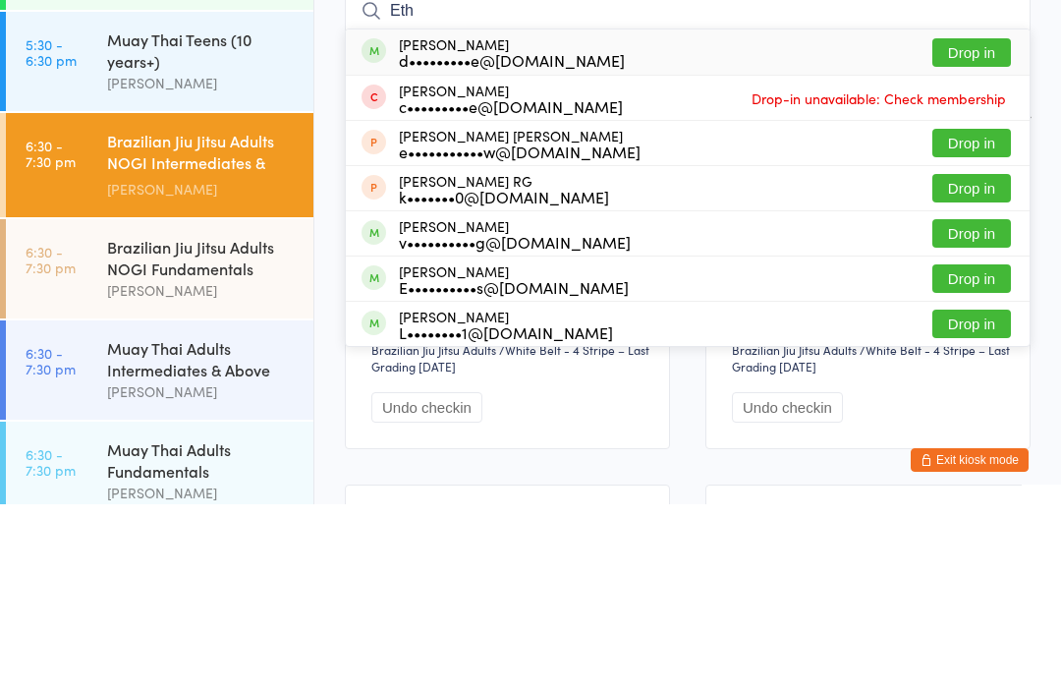
type input "Eth"
click at [976, 452] on button "Drop in" at bounding box center [972, 466] width 79 height 28
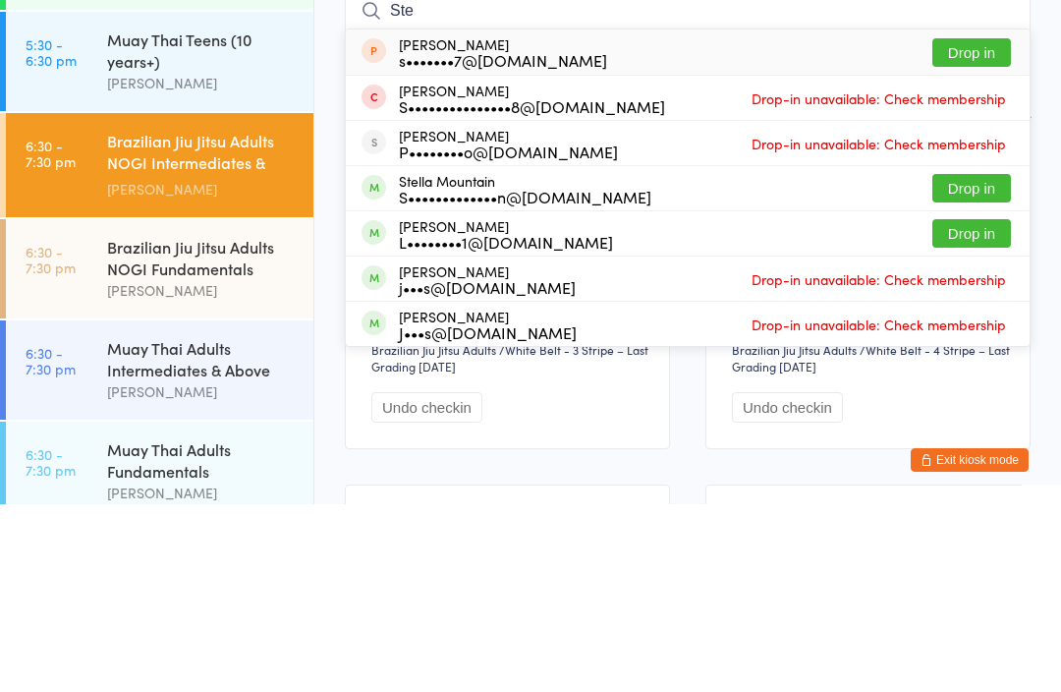
type input "Ste"
click at [970, 362] on button "Drop in" at bounding box center [972, 376] width 79 height 28
